Goal: Task Accomplishment & Management: Use online tool/utility

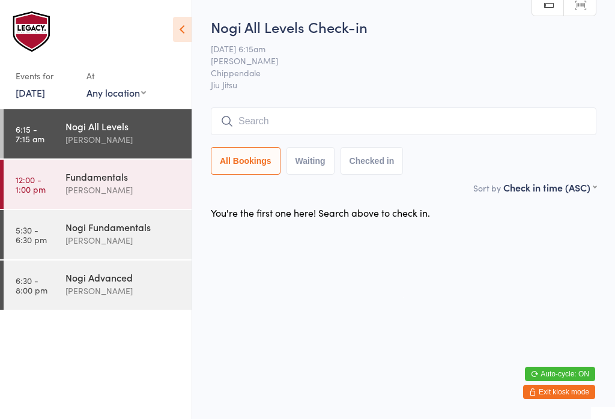
click at [387, 118] on input "search" at bounding box center [404, 122] width 386 height 28
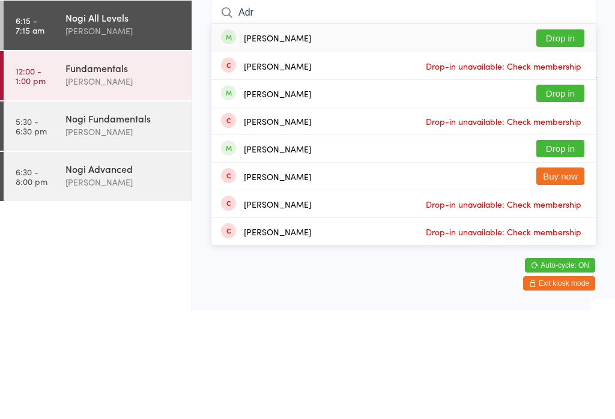
type input "Adr"
click at [558, 193] on button "Drop in" at bounding box center [561, 201] width 48 height 17
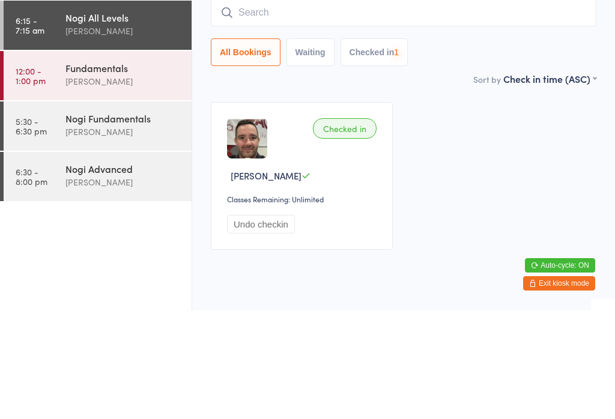
scroll to position [29, 0]
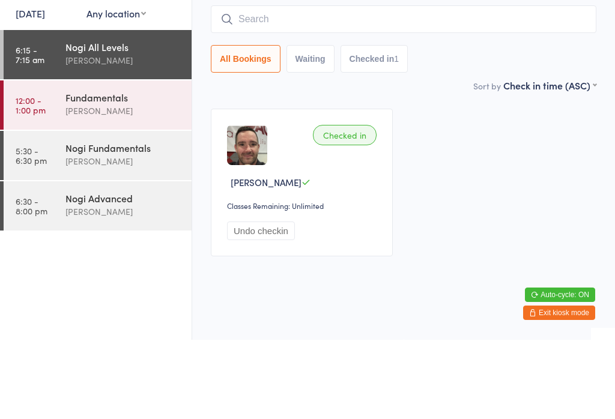
click at [389, 91] on input "search" at bounding box center [404, 99] width 386 height 28
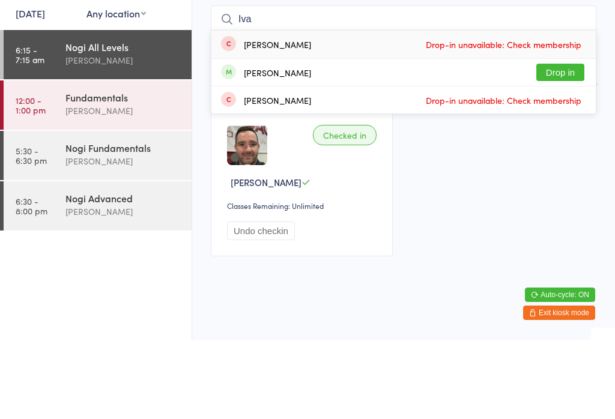
type input "Iva"
click at [565, 143] on button "Drop in" at bounding box center [561, 151] width 48 height 17
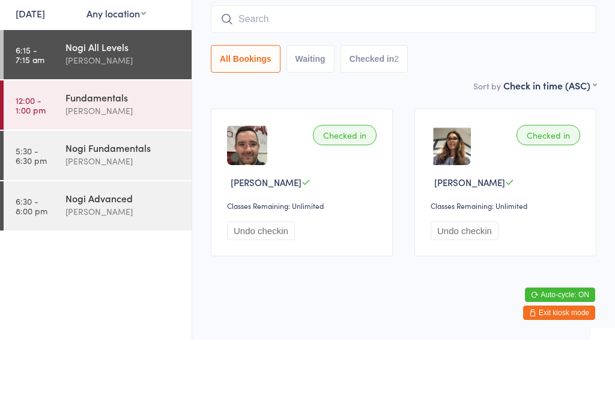
click at [263, 85] on input "search" at bounding box center [404, 99] width 386 height 28
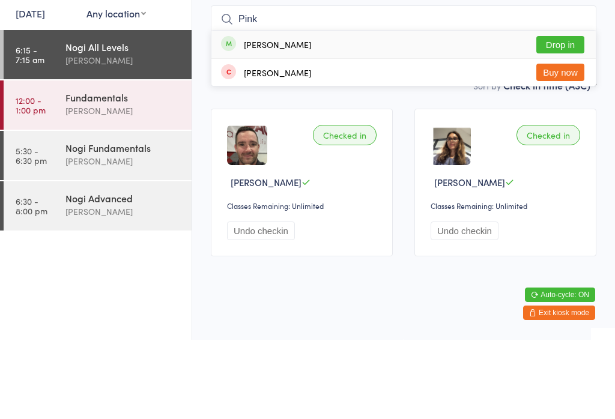
type input "Pink"
click at [572, 115] on button "Drop in" at bounding box center [561, 123] width 48 height 17
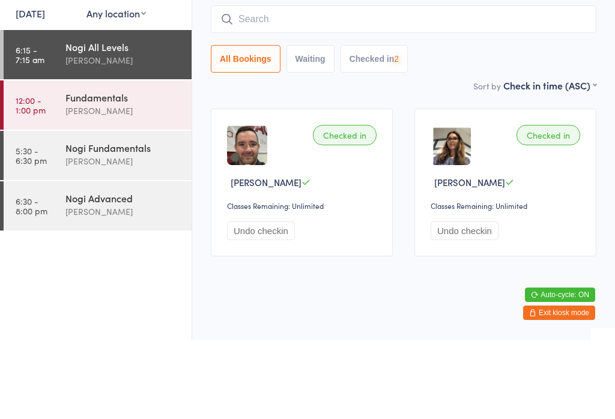
scroll to position [109, 0]
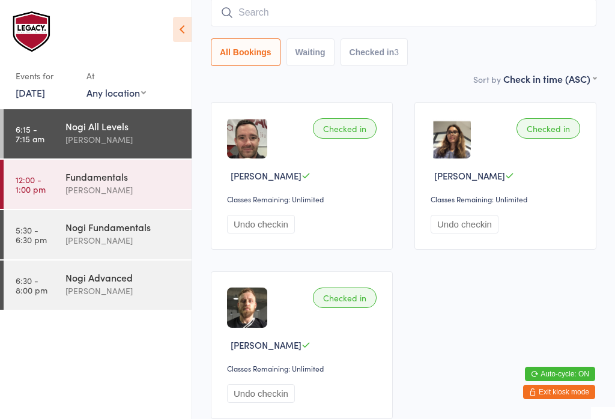
click at [300, 4] on input "search" at bounding box center [404, 13] width 386 height 28
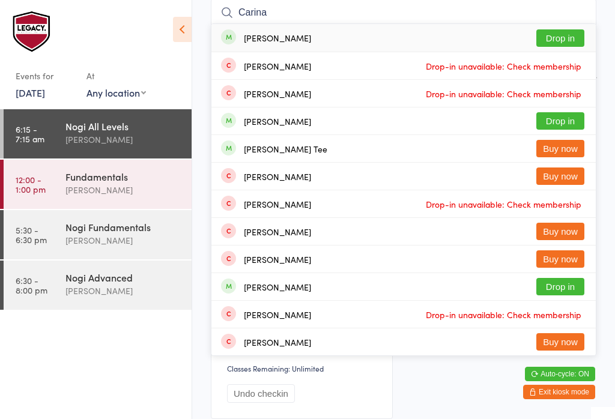
type input "Carina"
click at [567, 30] on button "Drop in" at bounding box center [561, 37] width 48 height 17
